Goal: Register for event/course

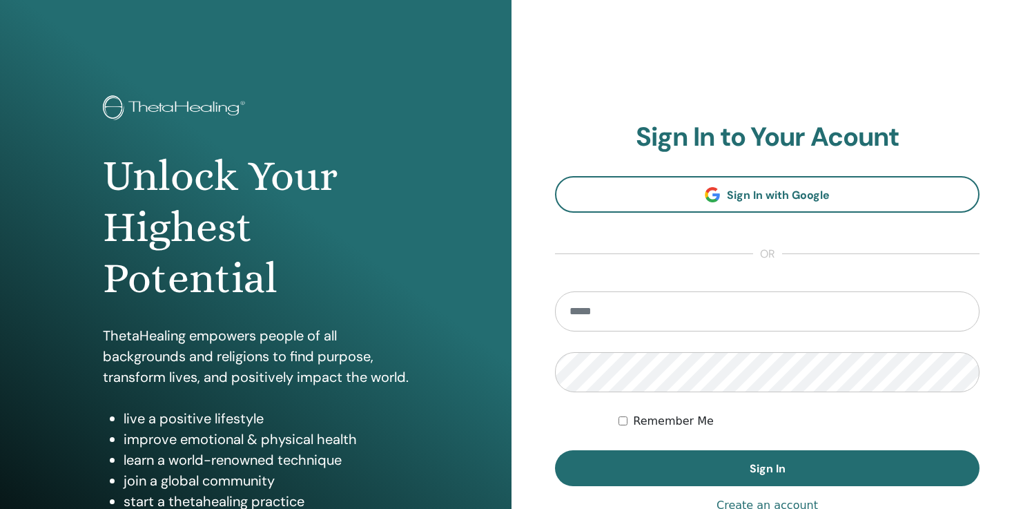
click at [725, 277] on section "Sign In to Your Acount Sign In with Google or Remember Me Sign In" at bounding box center [767, 304] width 425 height 365
click at [660, 298] on input "email" at bounding box center [767, 311] width 425 height 40
type input "**********"
click at [963, 408] on form "**********" at bounding box center [767, 388] width 425 height 195
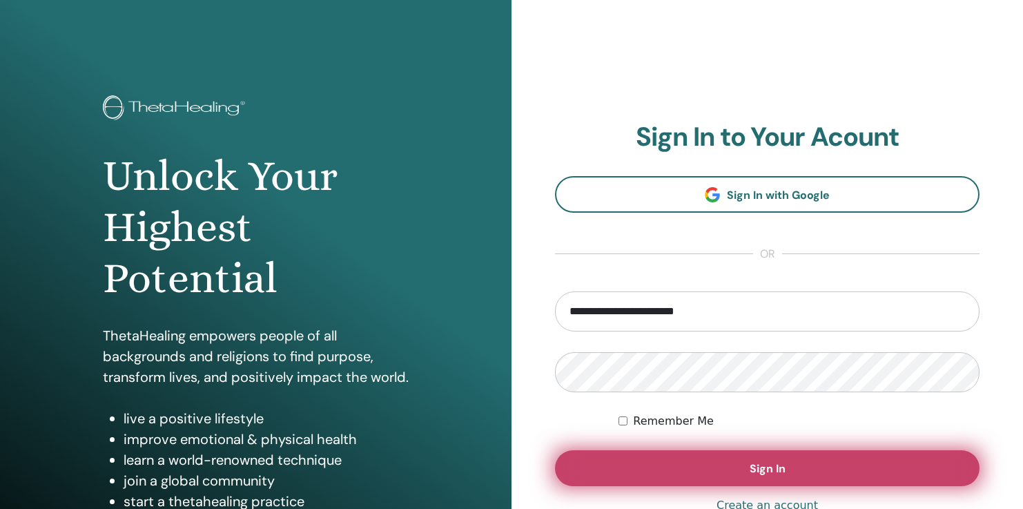
click at [805, 468] on button "Sign In" at bounding box center [767, 468] width 425 height 36
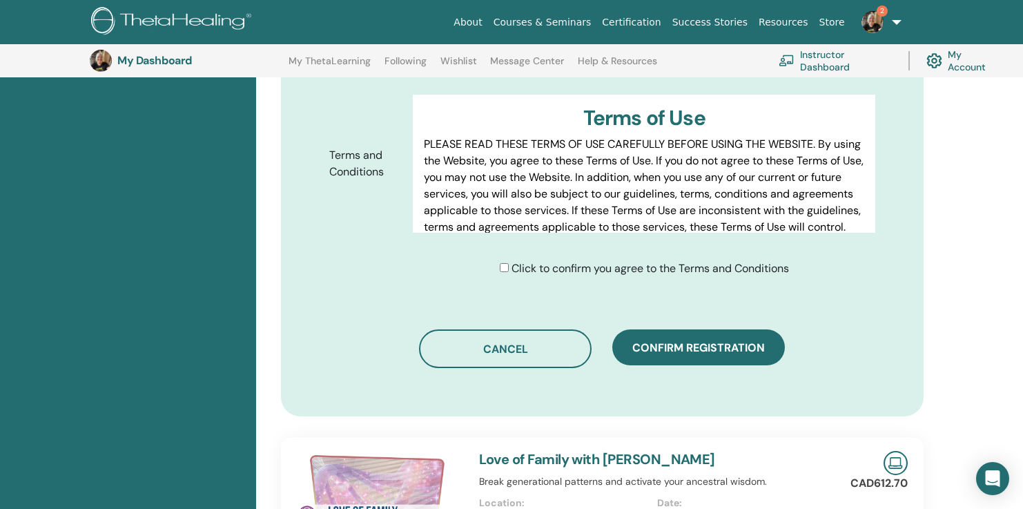
scroll to position [700, 0]
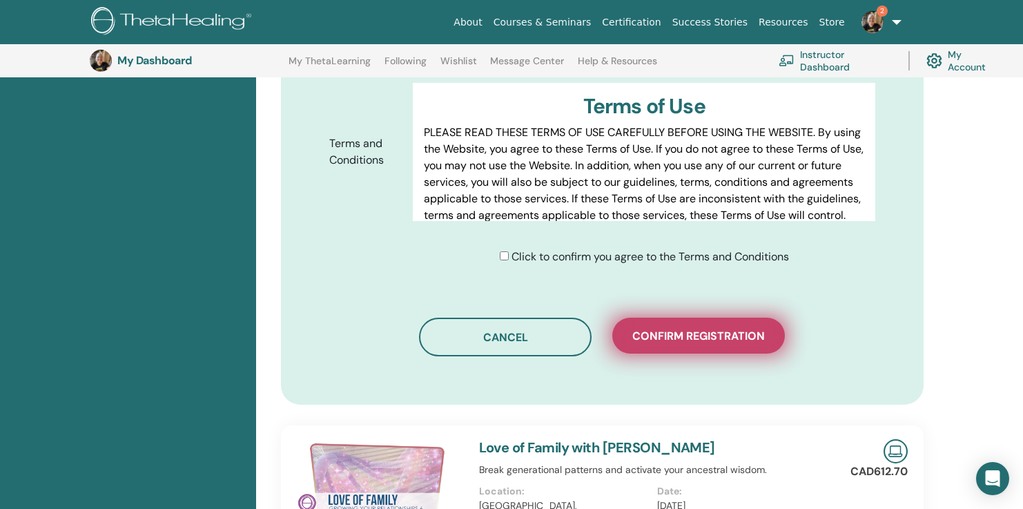
click at [730, 336] on span "Confirm registration" at bounding box center [699, 336] width 133 height 15
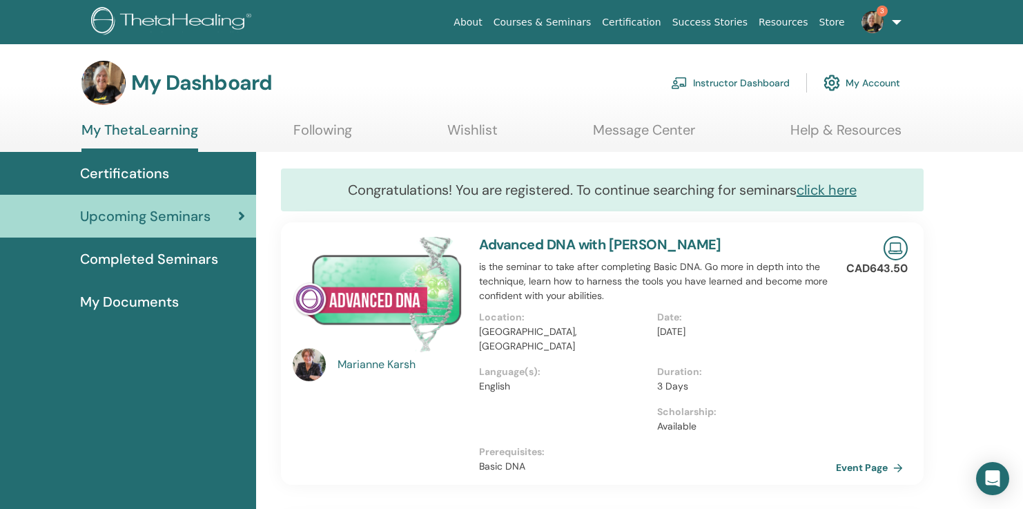
click at [872, 21] on img at bounding box center [873, 22] width 22 height 22
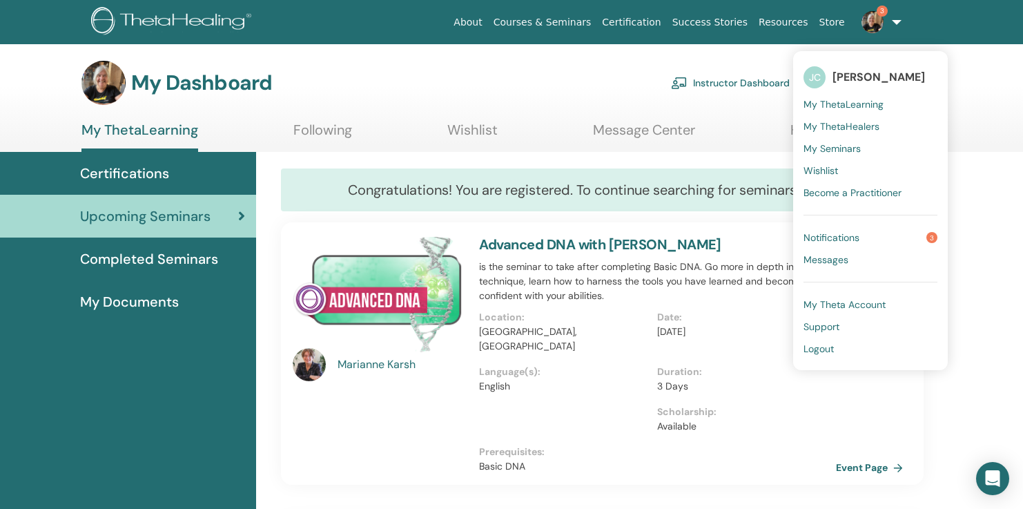
click at [860, 237] on span "Notifications" at bounding box center [832, 237] width 56 height 12
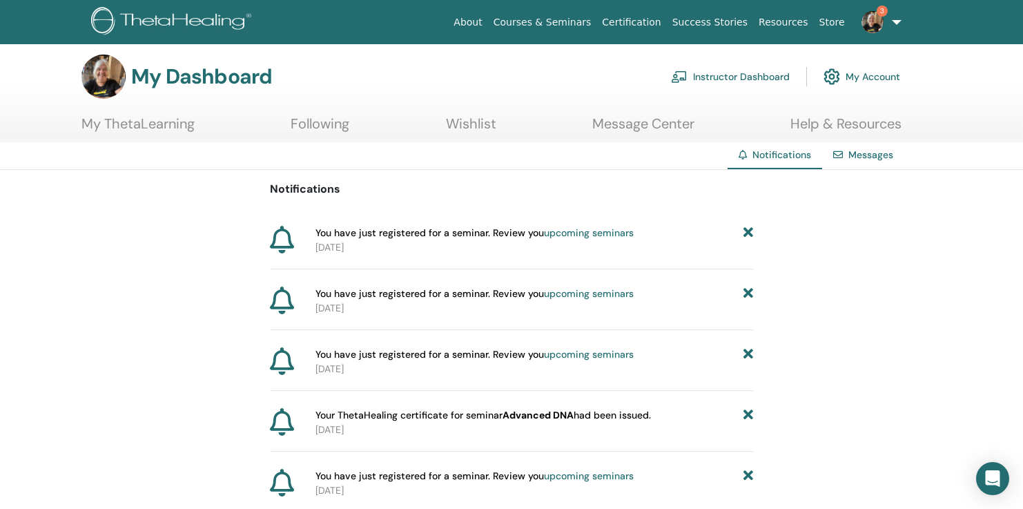
scroll to position [8, 0]
click at [594, 356] on link "upcoming seminars" at bounding box center [589, 353] width 90 height 12
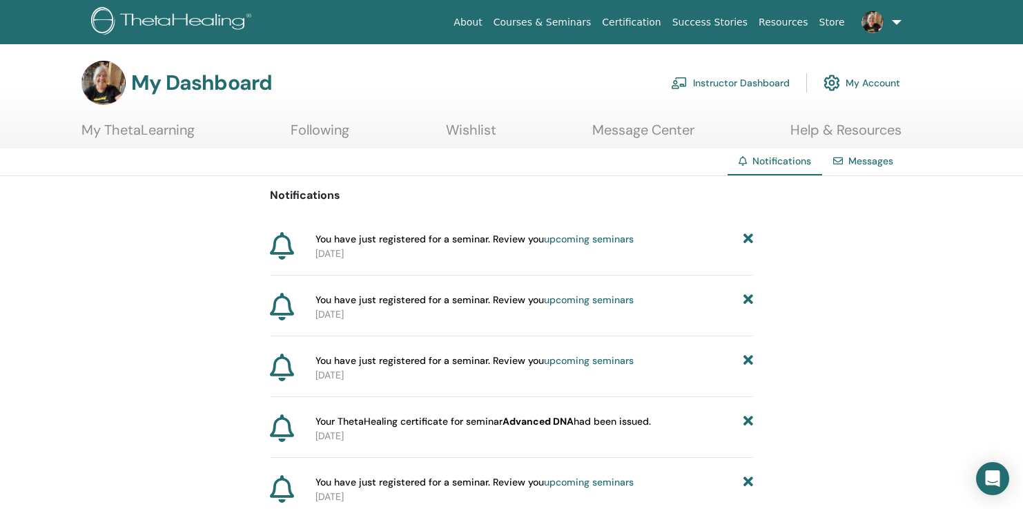
scroll to position [8, 0]
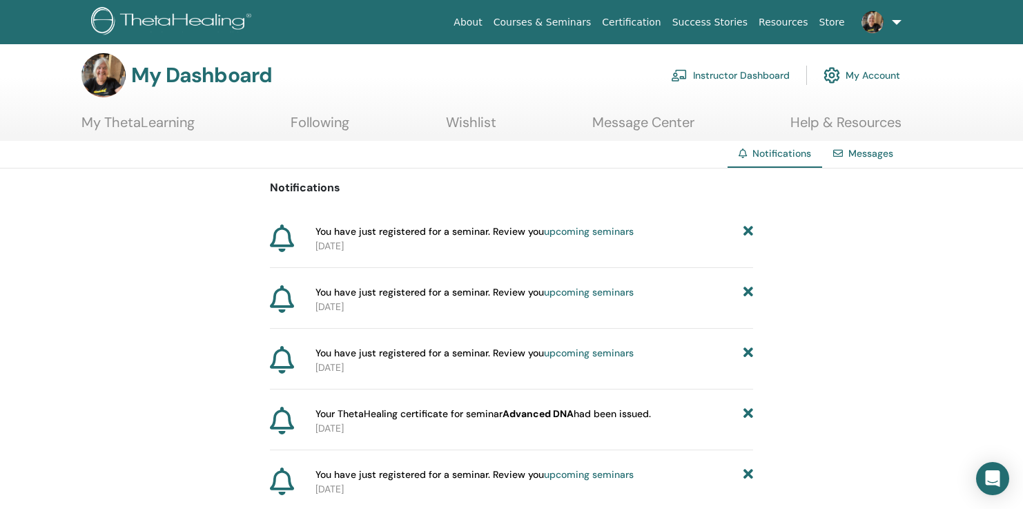
click at [574, 291] on link "upcoming seminars" at bounding box center [589, 292] width 90 height 12
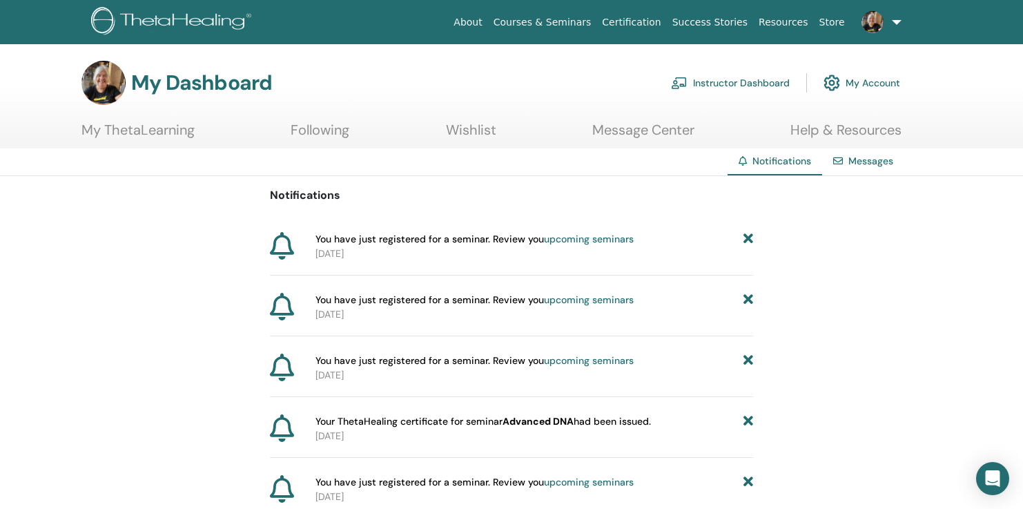
scroll to position [8, 0]
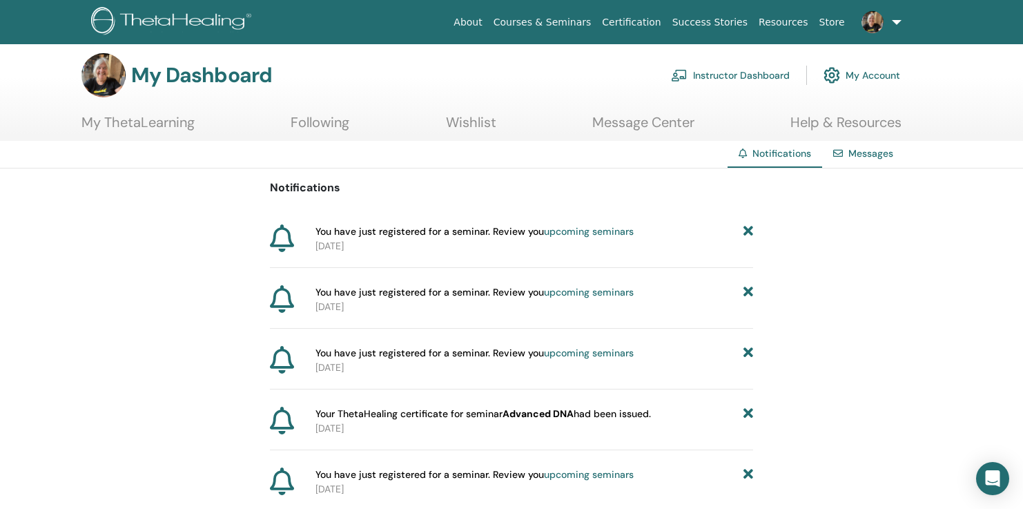
click at [565, 230] on link "upcoming seminars" at bounding box center [589, 231] width 90 height 12
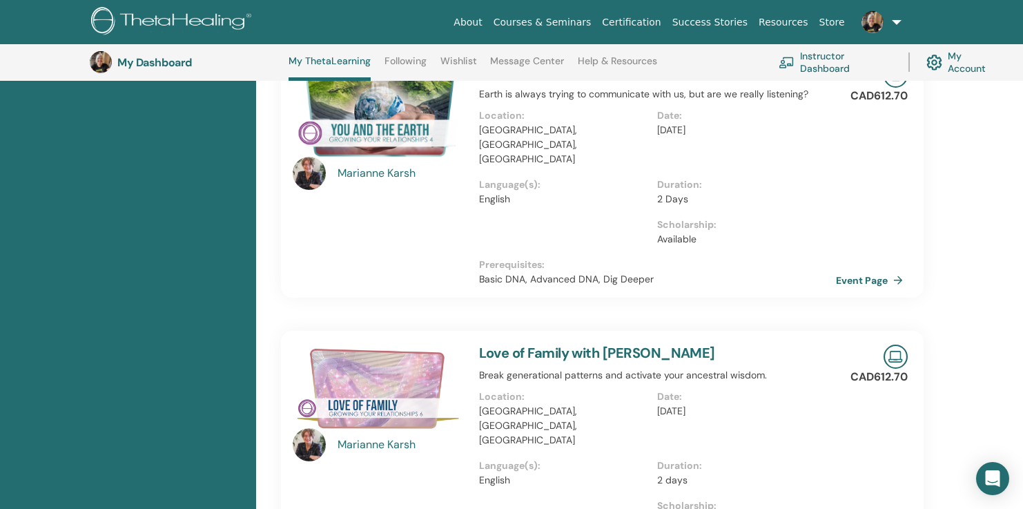
scroll to position [825, 0]
